Goal: Task Accomplishment & Management: Manage account settings

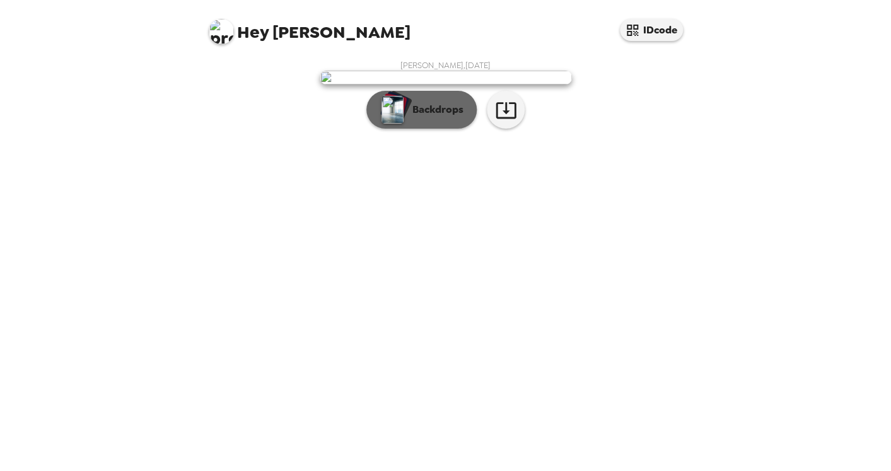
click at [406, 122] on div "button" at bounding box center [395, 107] width 30 height 32
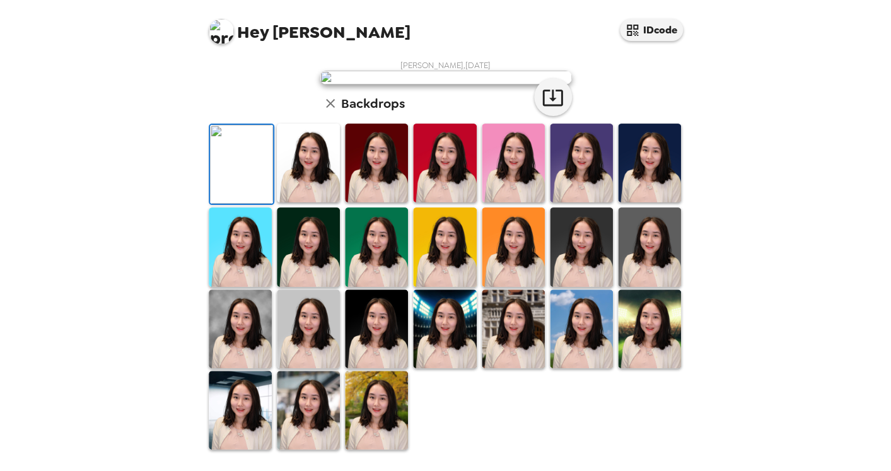
scroll to position [299, 0]
click at [247, 352] on img at bounding box center [240, 328] width 63 height 79
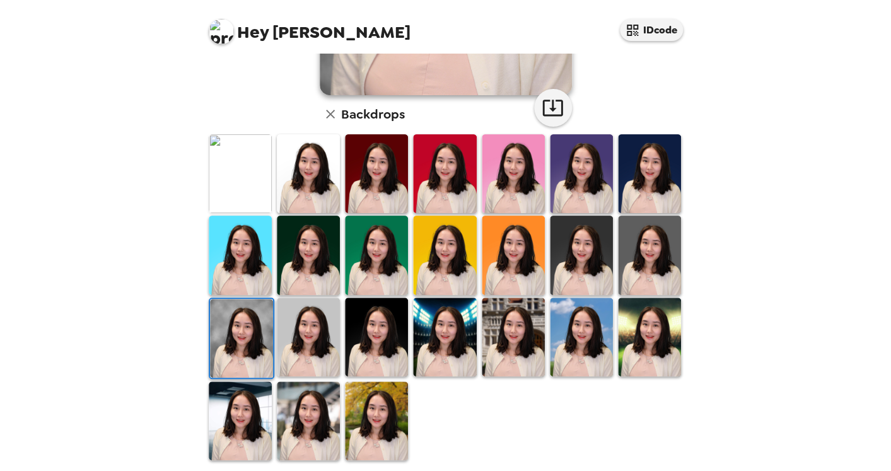
scroll to position [315, 0]
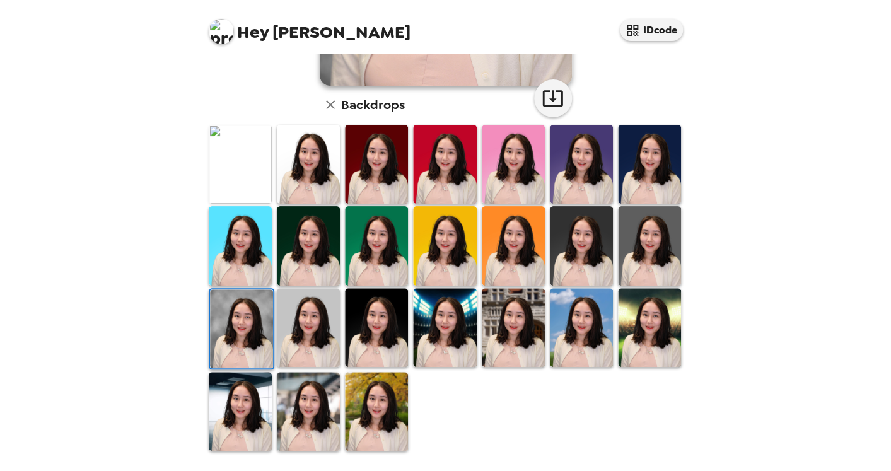
click at [320, 413] on img at bounding box center [308, 411] width 63 height 79
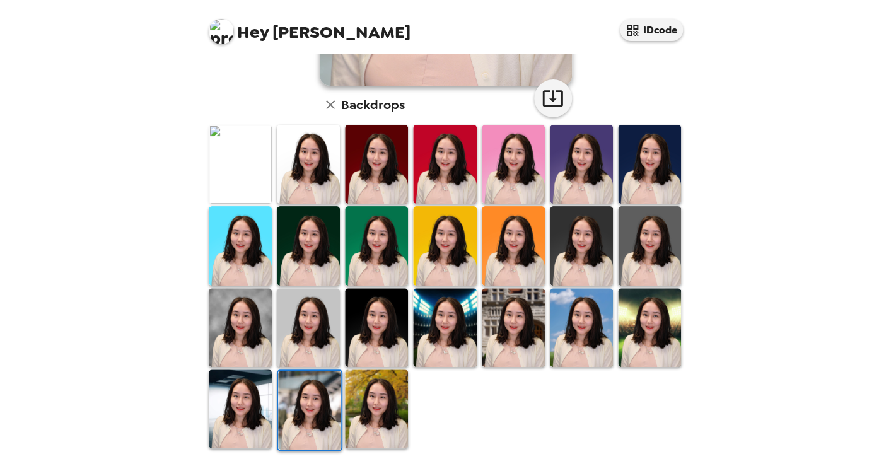
click at [369, 420] on img at bounding box center [376, 408] width 63 height 79
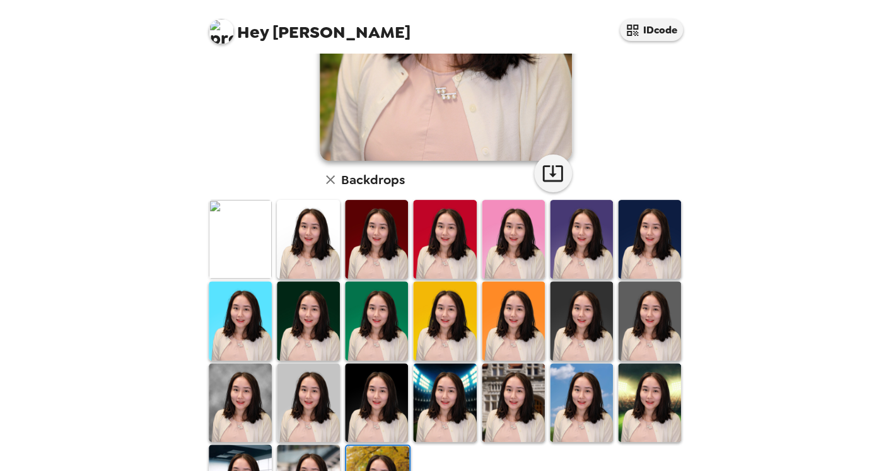
scroll to position [300, 0]
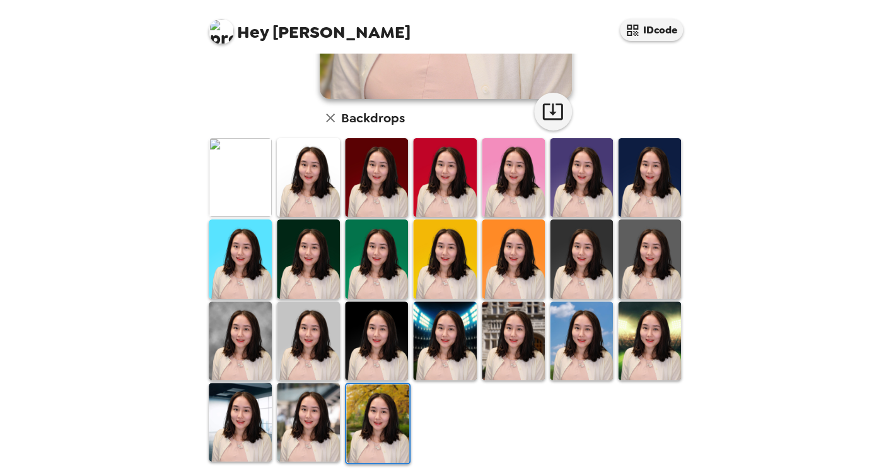
click at [226, 351] on img at bounding box center [240, 340] width 63 height 79
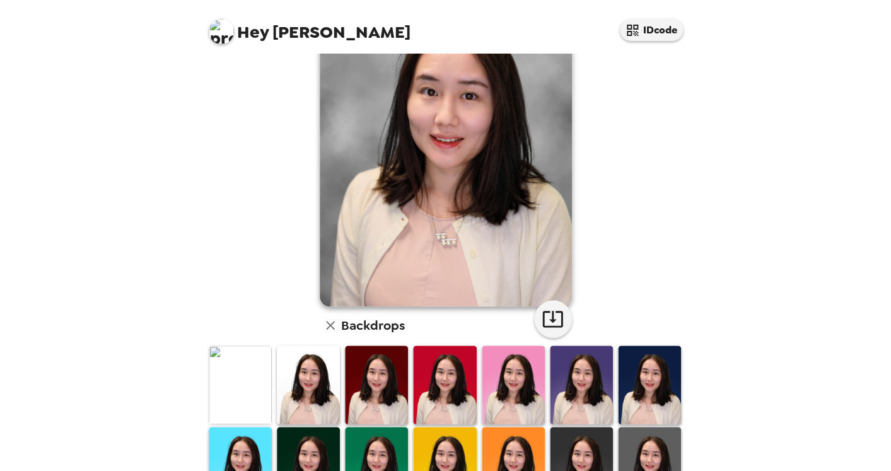
scroll to position [90, 0]
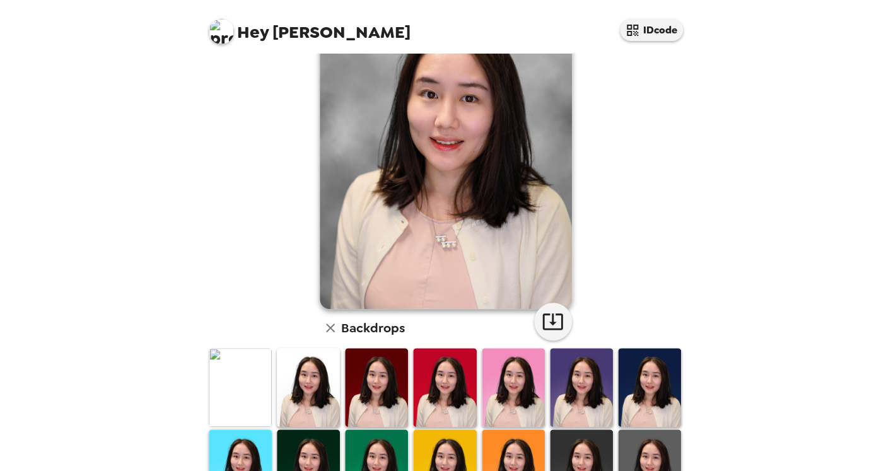
click at [258, 374] on img at bounding box center [240, 387] width 63 height 79
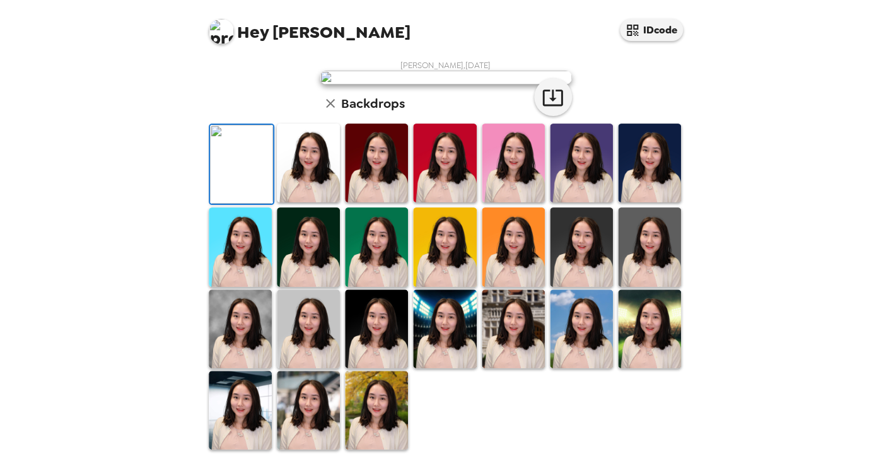
click at [255, 368] on img at bounding box center [240, 328] width 63 height 79
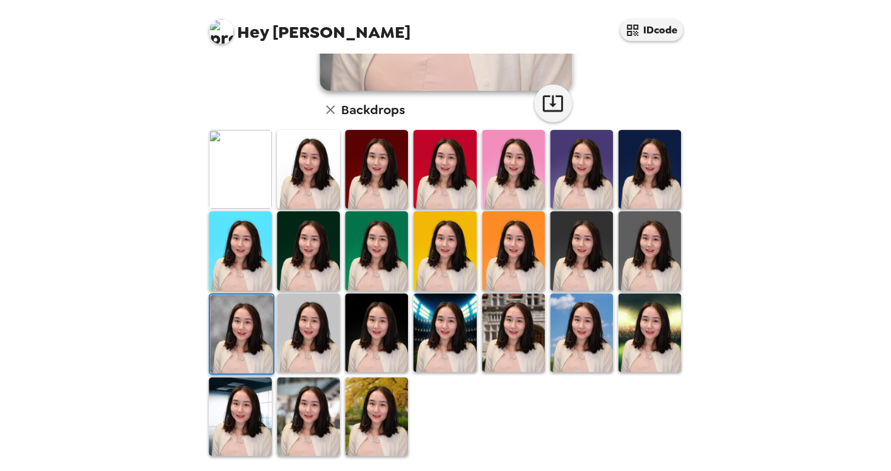
scroll to position [315, 0]
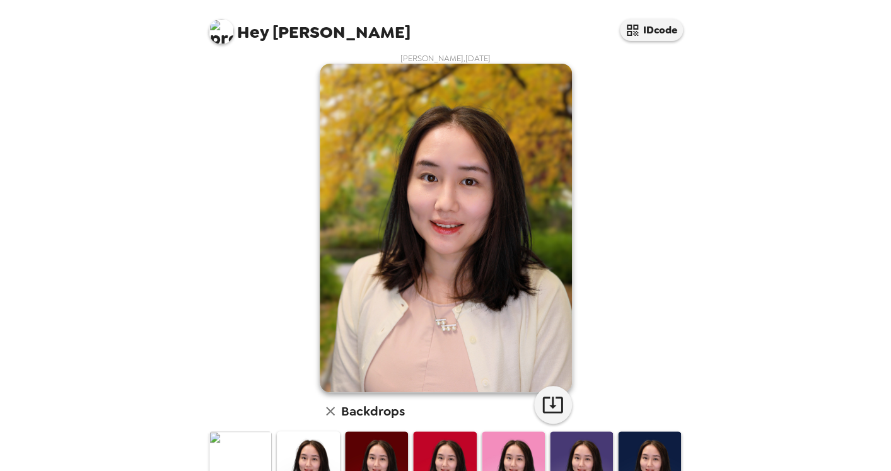
scroll to position [276, 0]
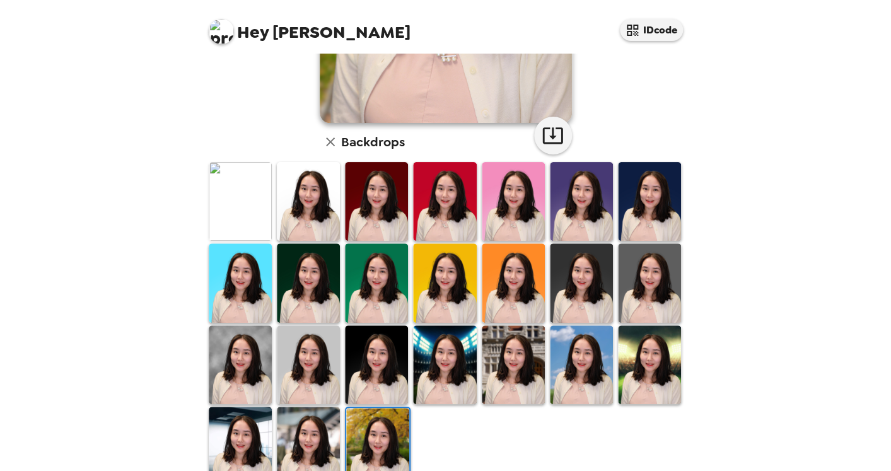
click at [242, 444] on img at bounding box center [240, 446] width 63 height 79
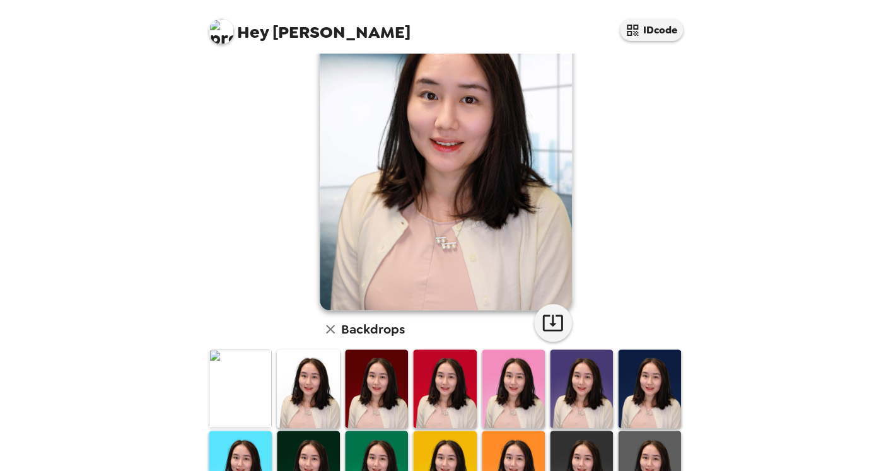
scroll to position [150, 0]
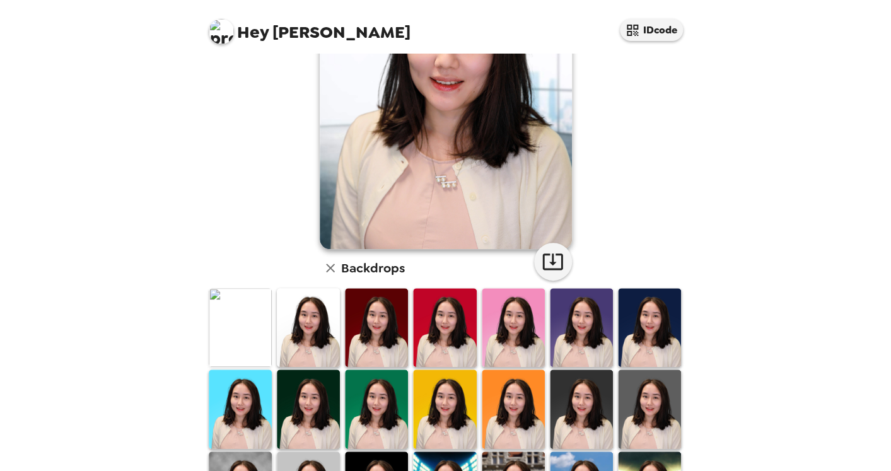
click at [241, 343] on img at bounding box center [240, 327] width 63 height 79
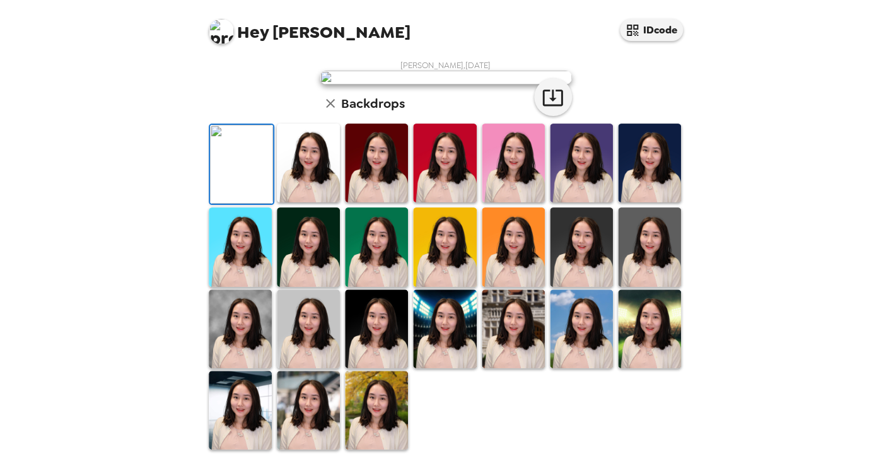
click at [246, 323] on img at bounding box center [240, 328] width 63 height 79
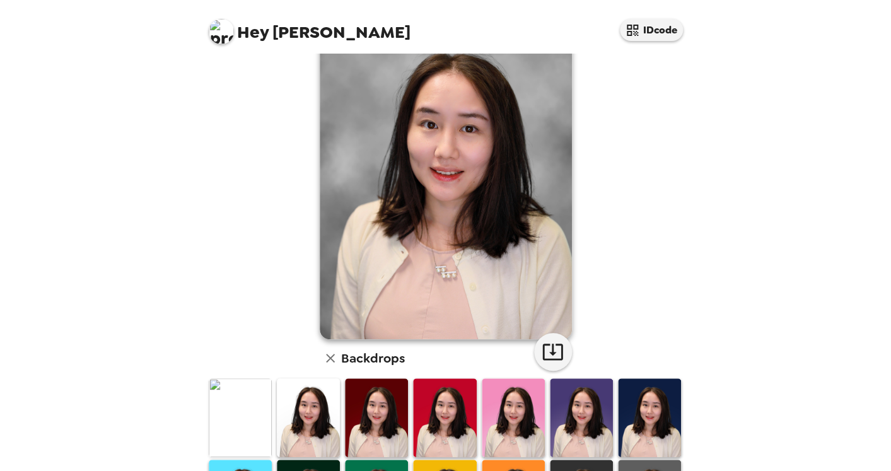
scroll to position [78, 0]
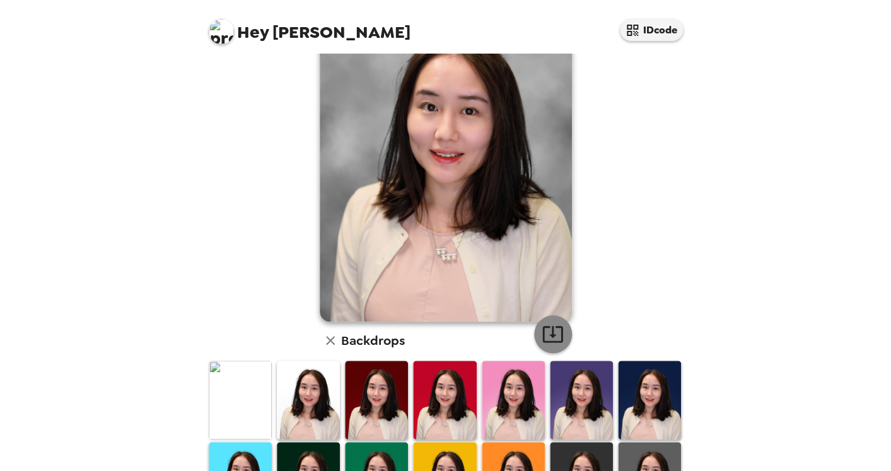
click at [557, 335] on icon "button" at bounding box center [553, 334] width 22 height 22
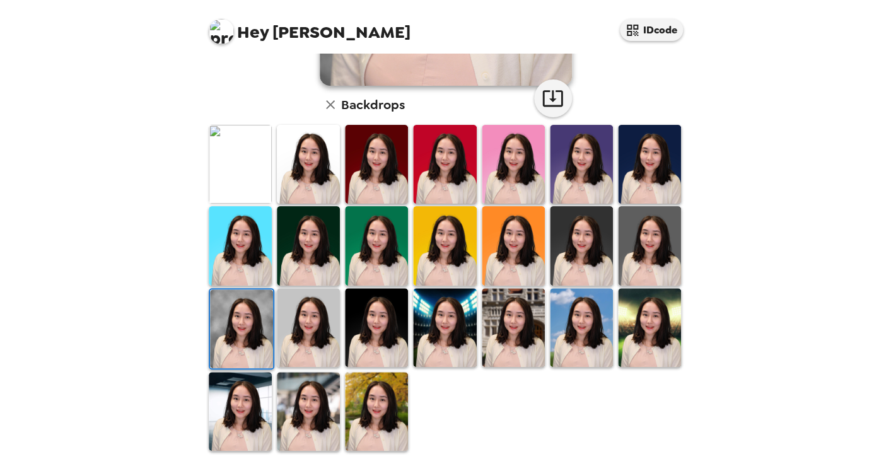
click at [365, 399] on img at bounding box center [376, 411] width 63 height 79
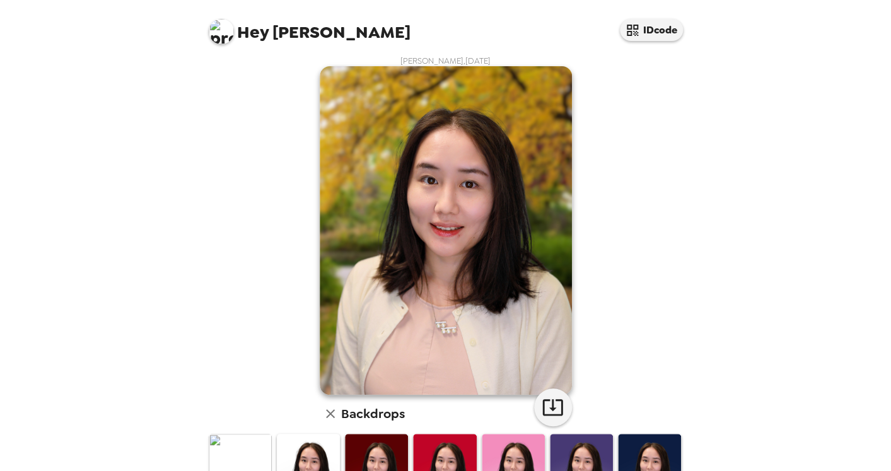
scroll to position [0, 0]
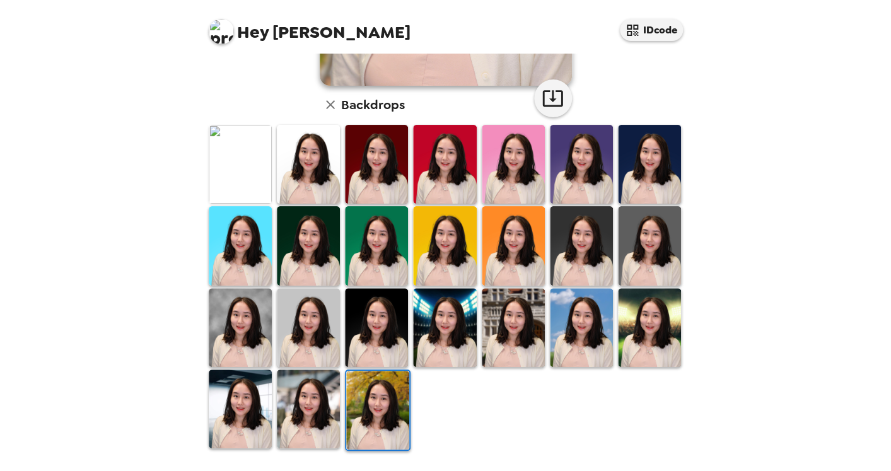
click at [311, 400] on img at bounding box center [308, 408] width 63 height 79
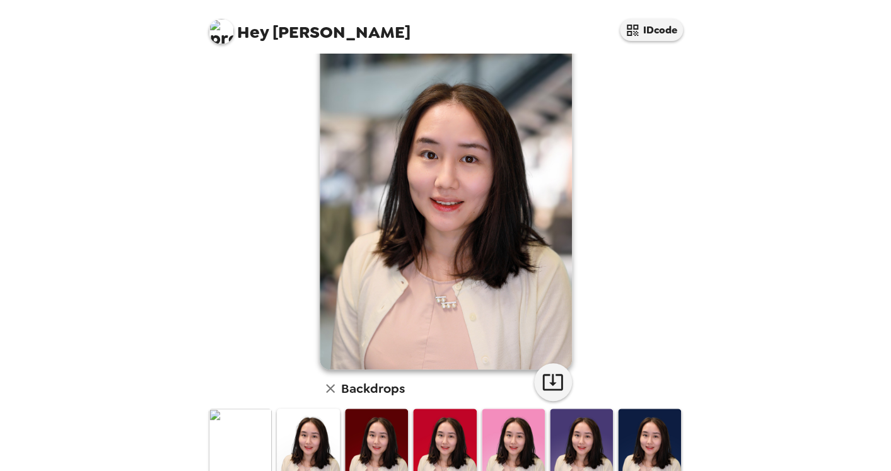
scroll to position [9, 0]
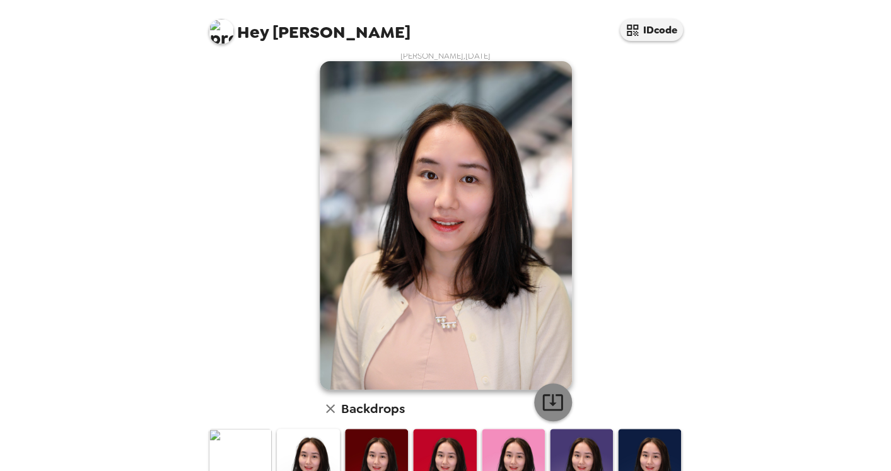
click at [555, 400] on icon "button" at bounding box center [553, 402] width 22 height 22
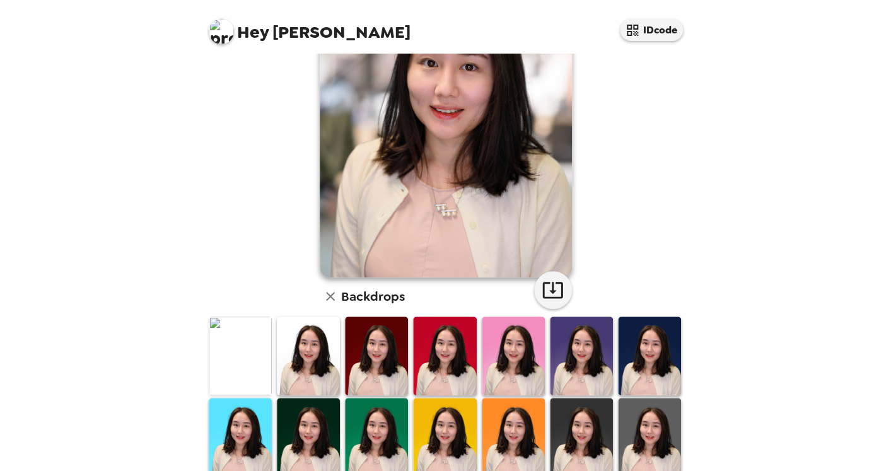
scroll to position [104, 0]
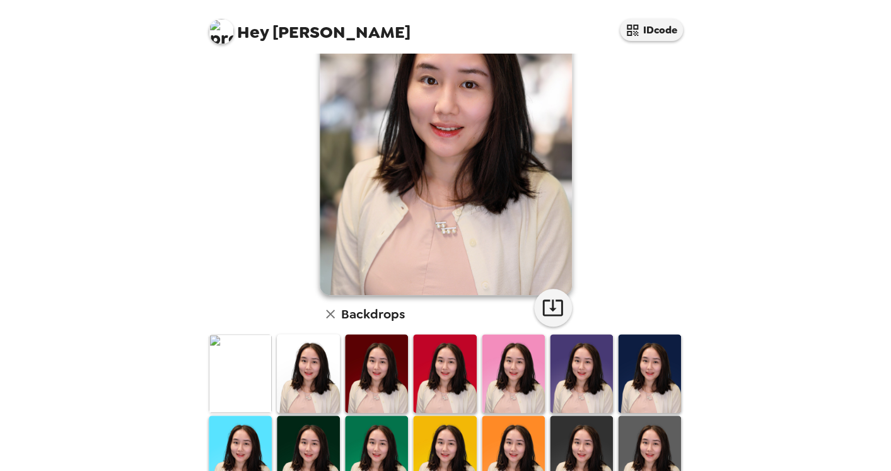
click at [245, 379] on img at bounding box center [240, 373] width 63 height 79
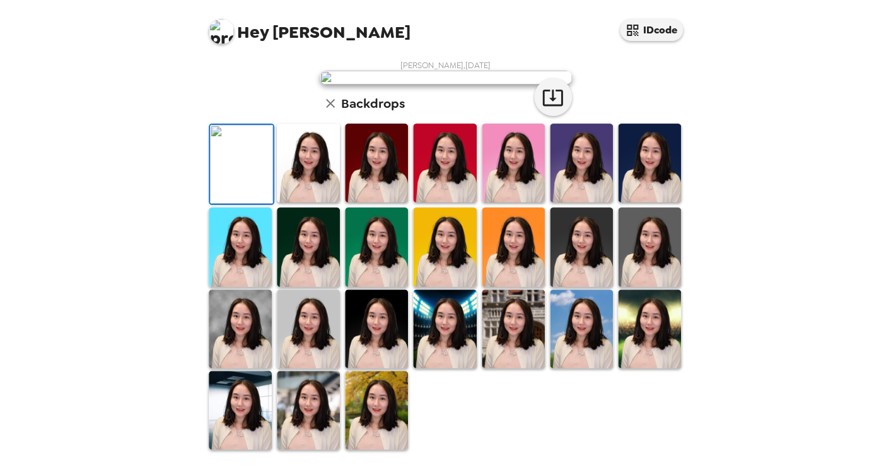
scroll to position [36, 0]
click at [554, 106] on icon "button" at bounding box center [552, 98] width 20 height 16
